Goal: Task Accomplishment & Management: Manage account settings

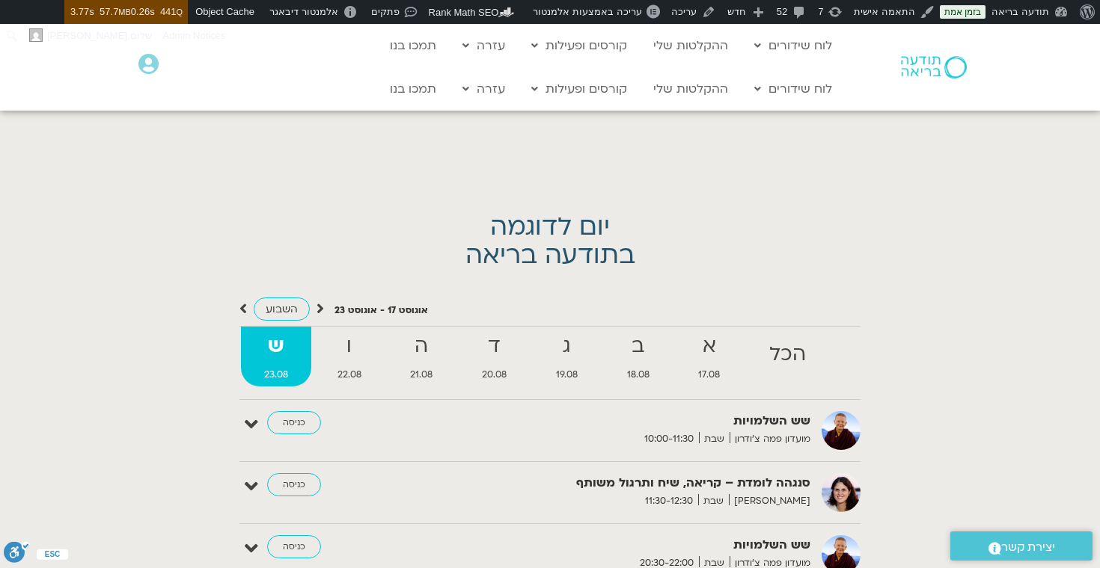
scroll to position [3302, 0]
click at [878, 430] on link at bounding box center [876, 433] width 26 height 26
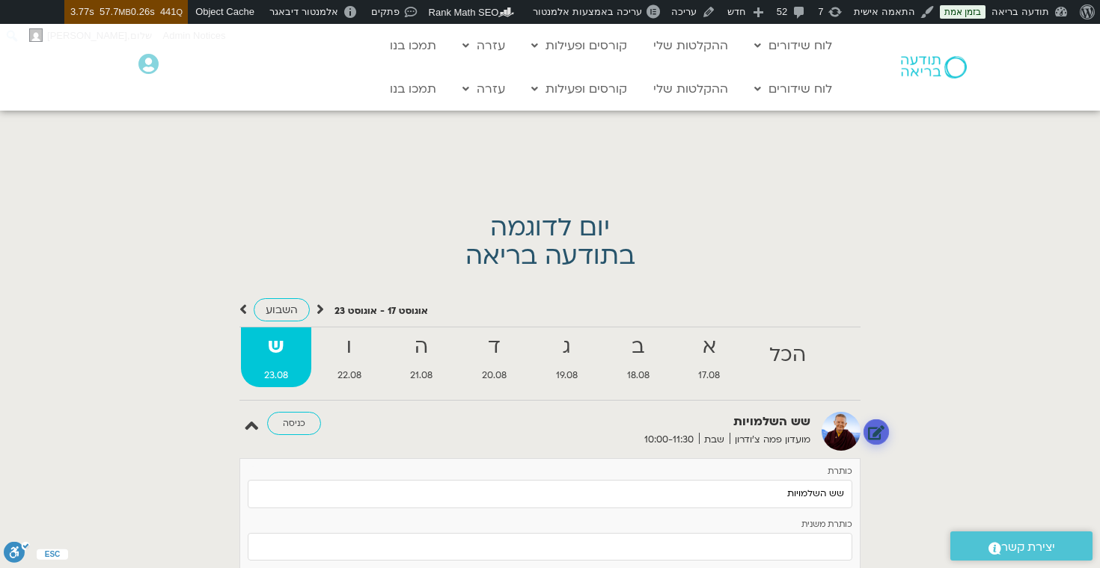
scroll to position [5570, 0]
click at [878, 430] on link at bounding box center [876, 433] width 26 height 26
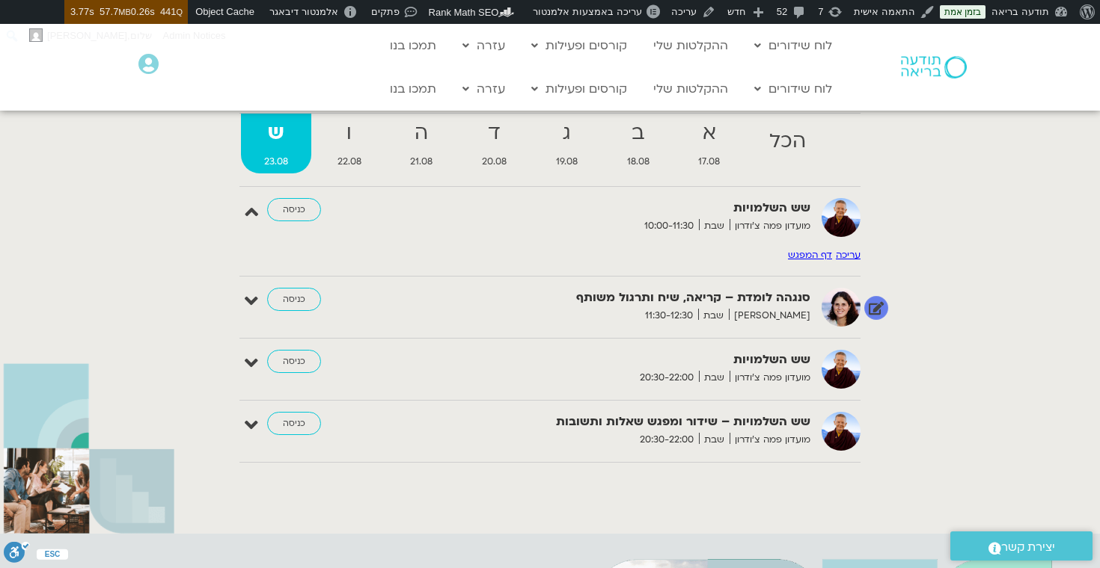
scroll to position [3417, 0]
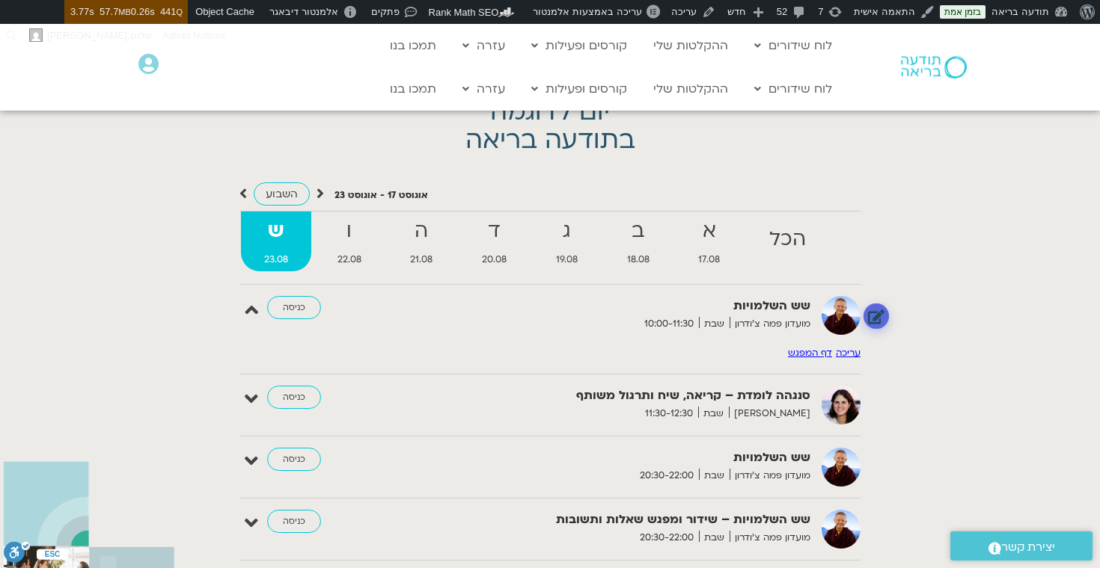
click at [877, 318] on link at bounding box center [876, 317] width 26 height 26
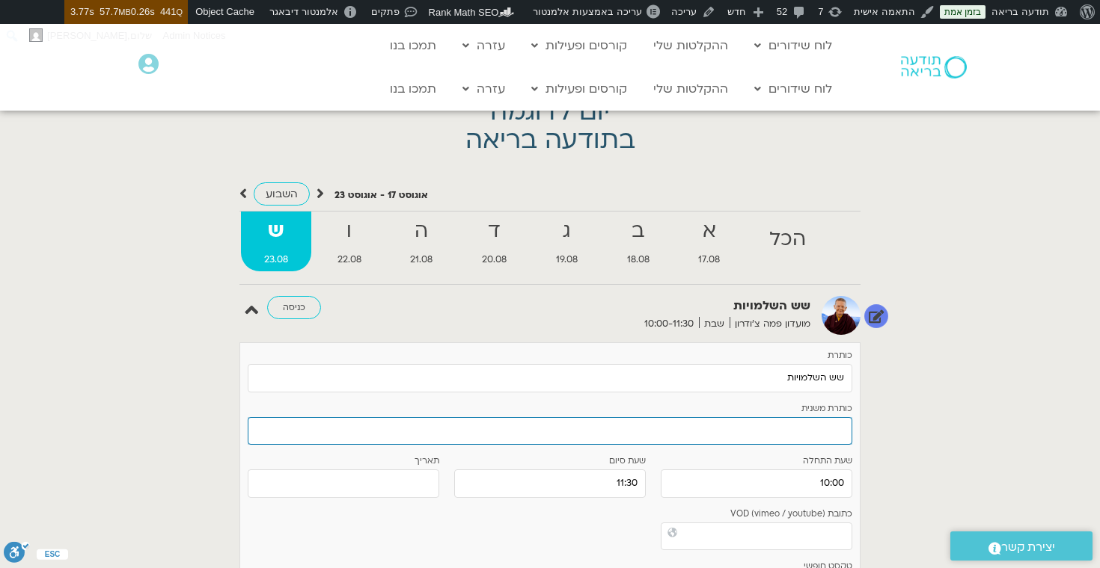
click at [832, 433] on input "כותרת משנית" at bounding box center [550, 431] width 604 height 28
type input "e"
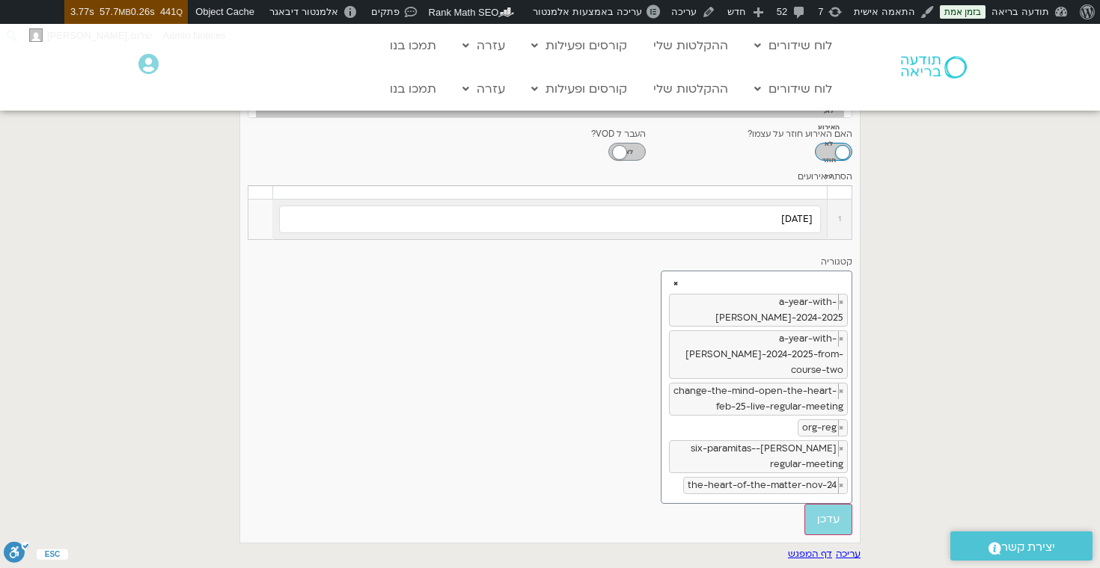
scroll to position [4196, 0]
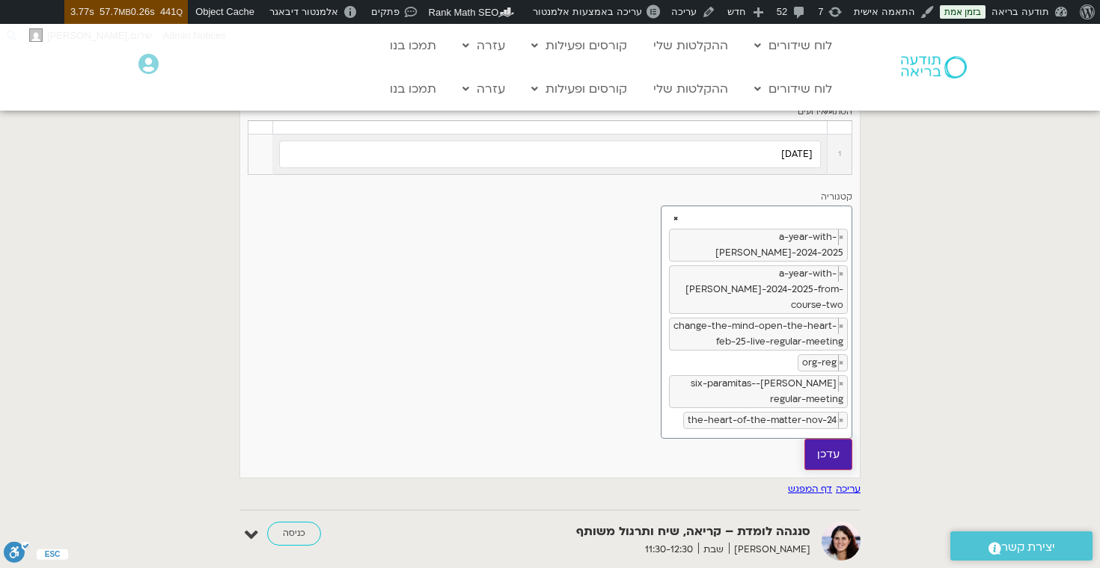
type input "קורס מתמשך מוקלט עם [PERSON_NAME]"
click at [835, 439] on input "עדכן" at bounding box center [828, 454] width 48 height 31
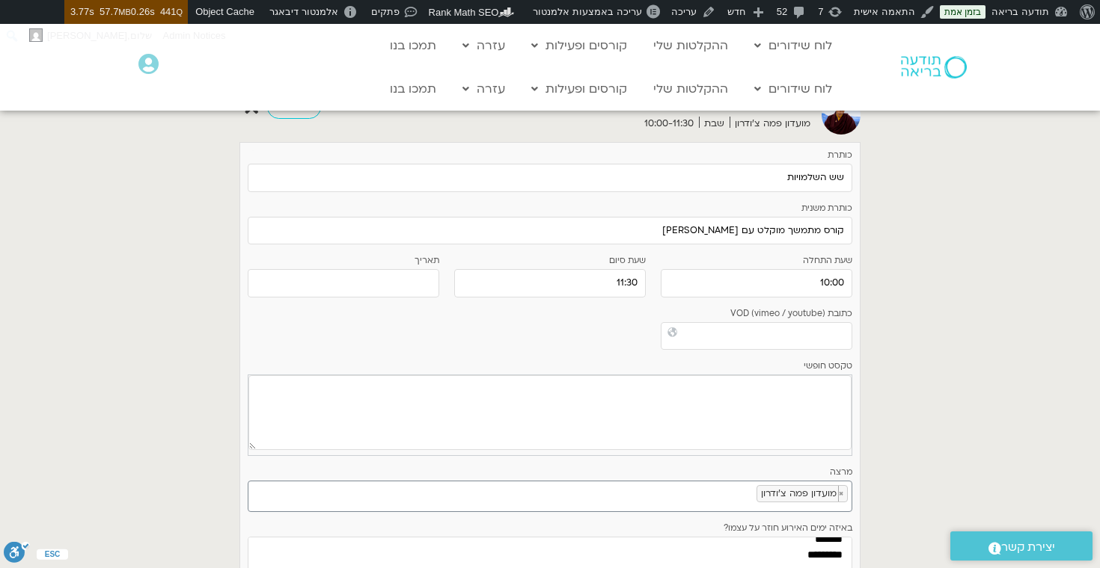
scroll to position [3442, 0]
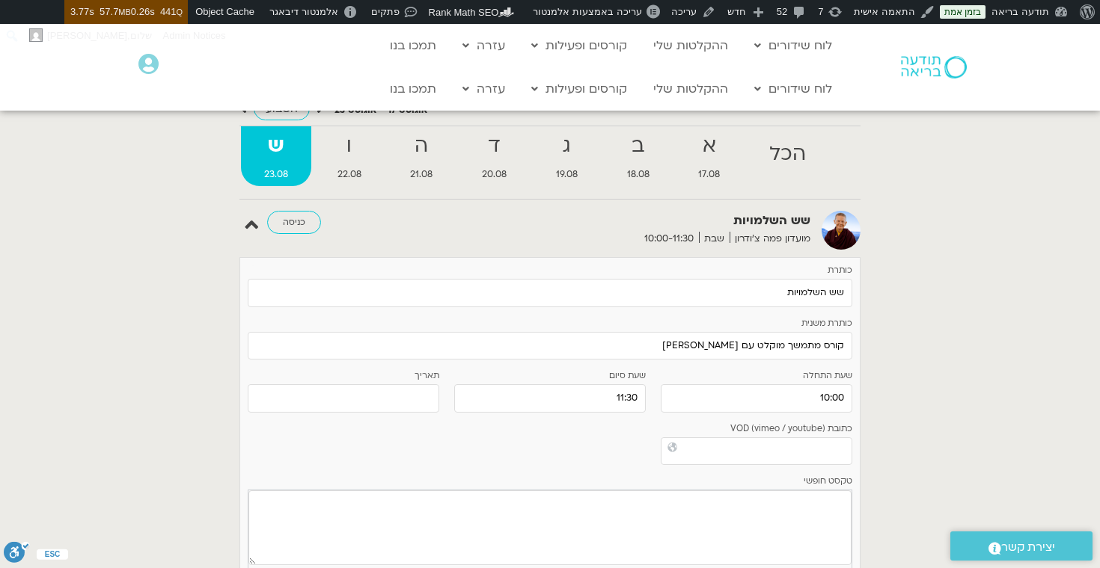
type input "עדכן"
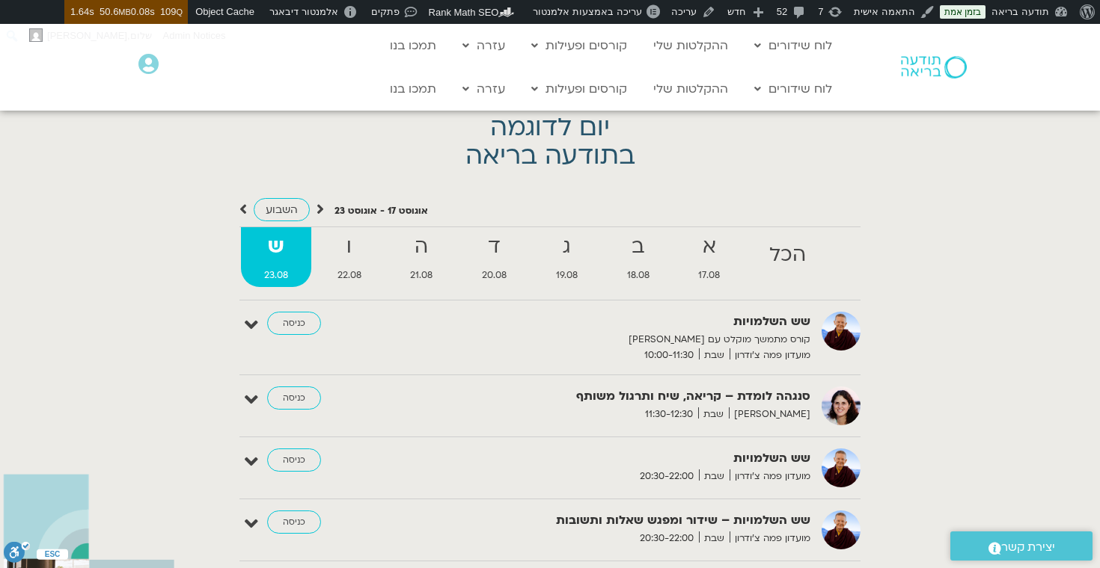
scroll to position [3382, 0]
